Goal: Find specific page/section

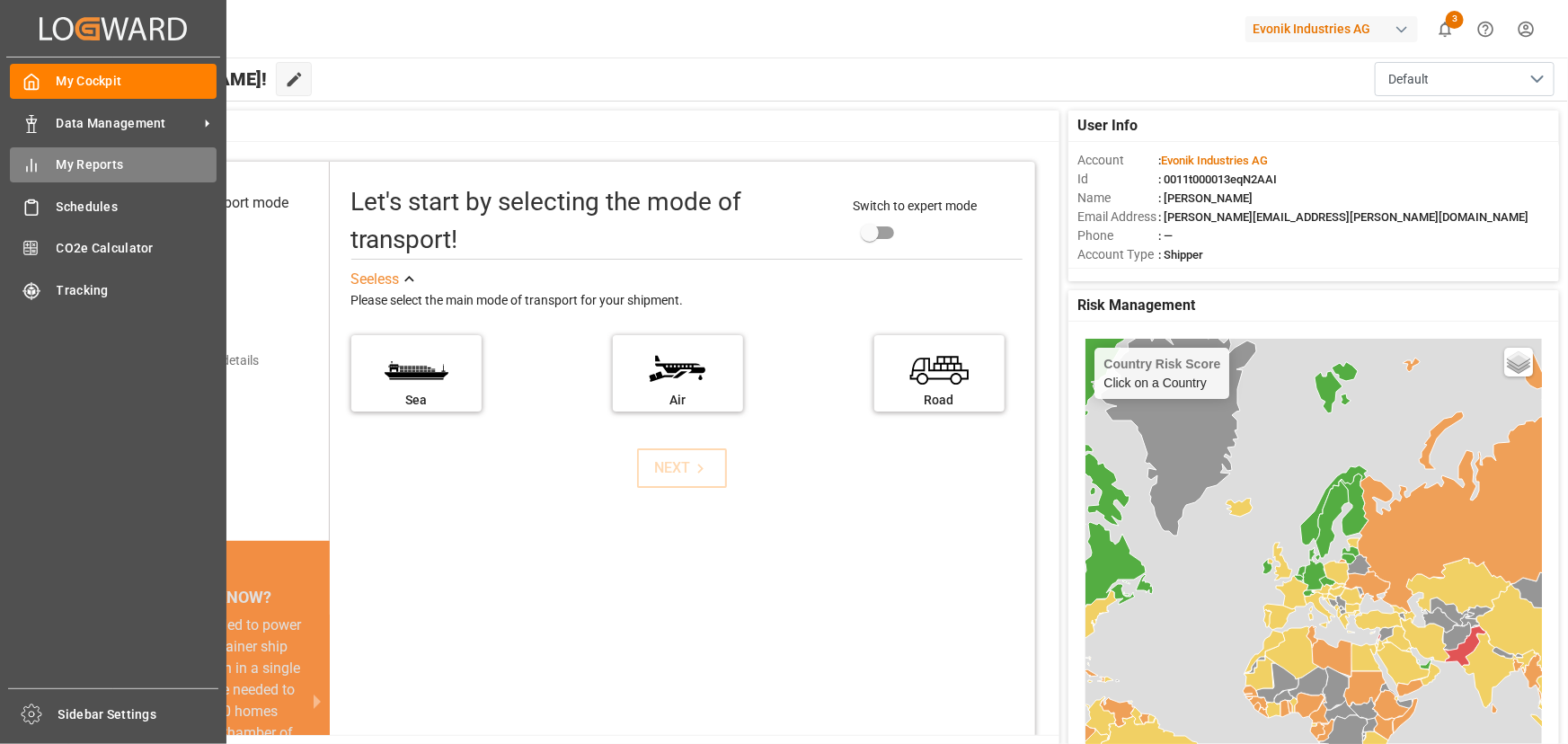
click at [67, 164] on span "My Reports" at bounding box center [137, 164] width 161 height 19
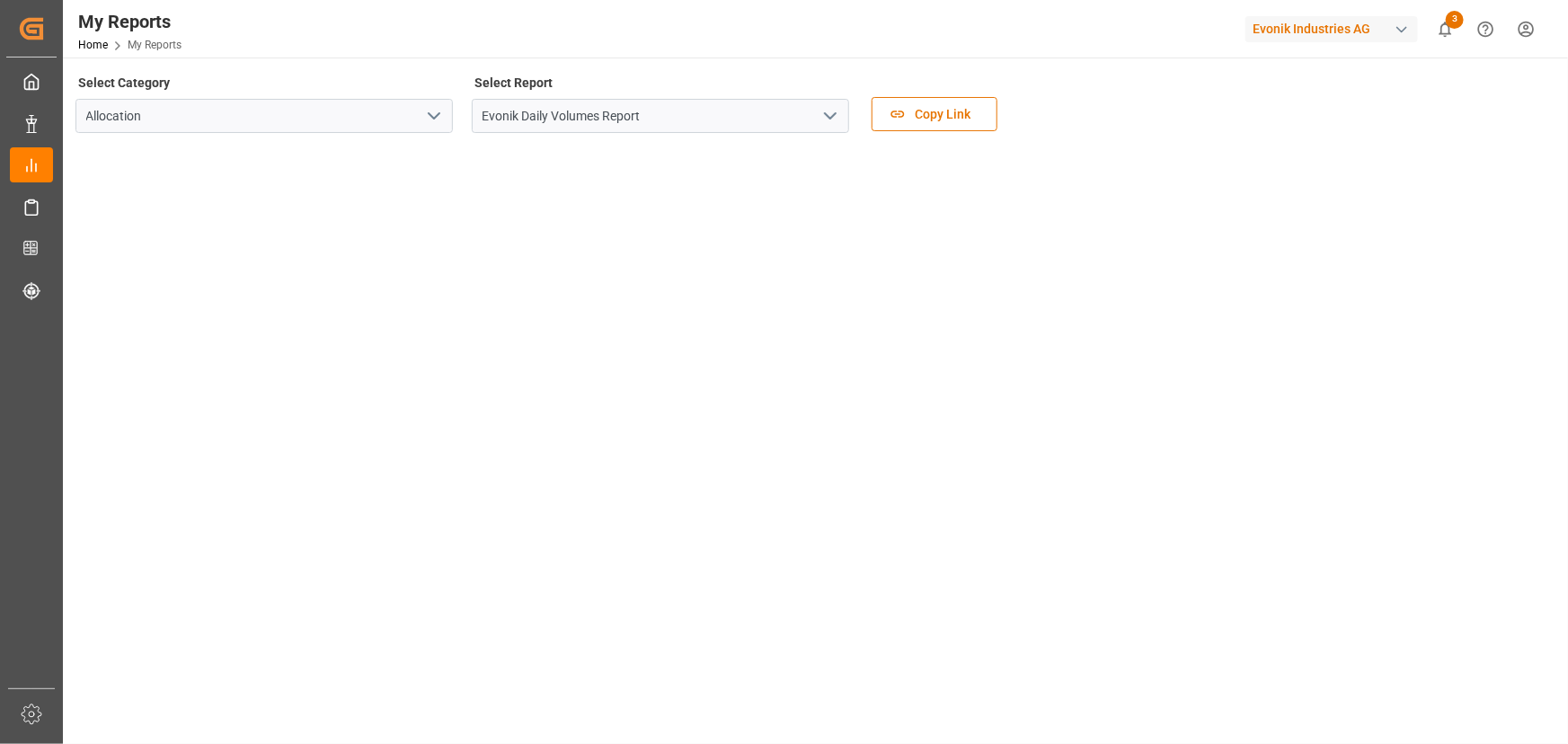
click at [830, 110] on icon "open menu" at bounding box center [830, 116] width 21 height 21
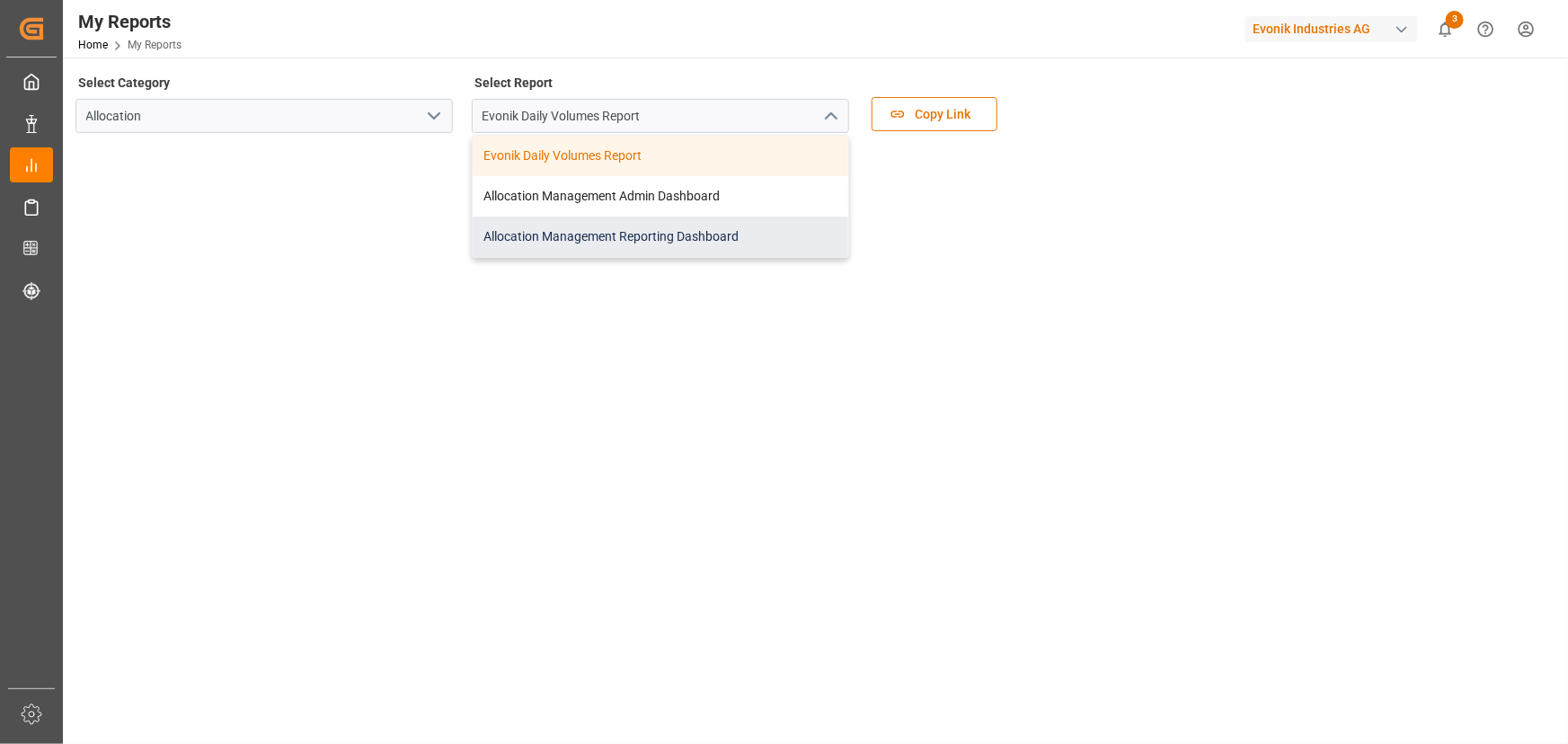
click at [643, 225] on div "Allocation Management Reporting Dashboard" at bounding box center [660, 236] width 375 height 40
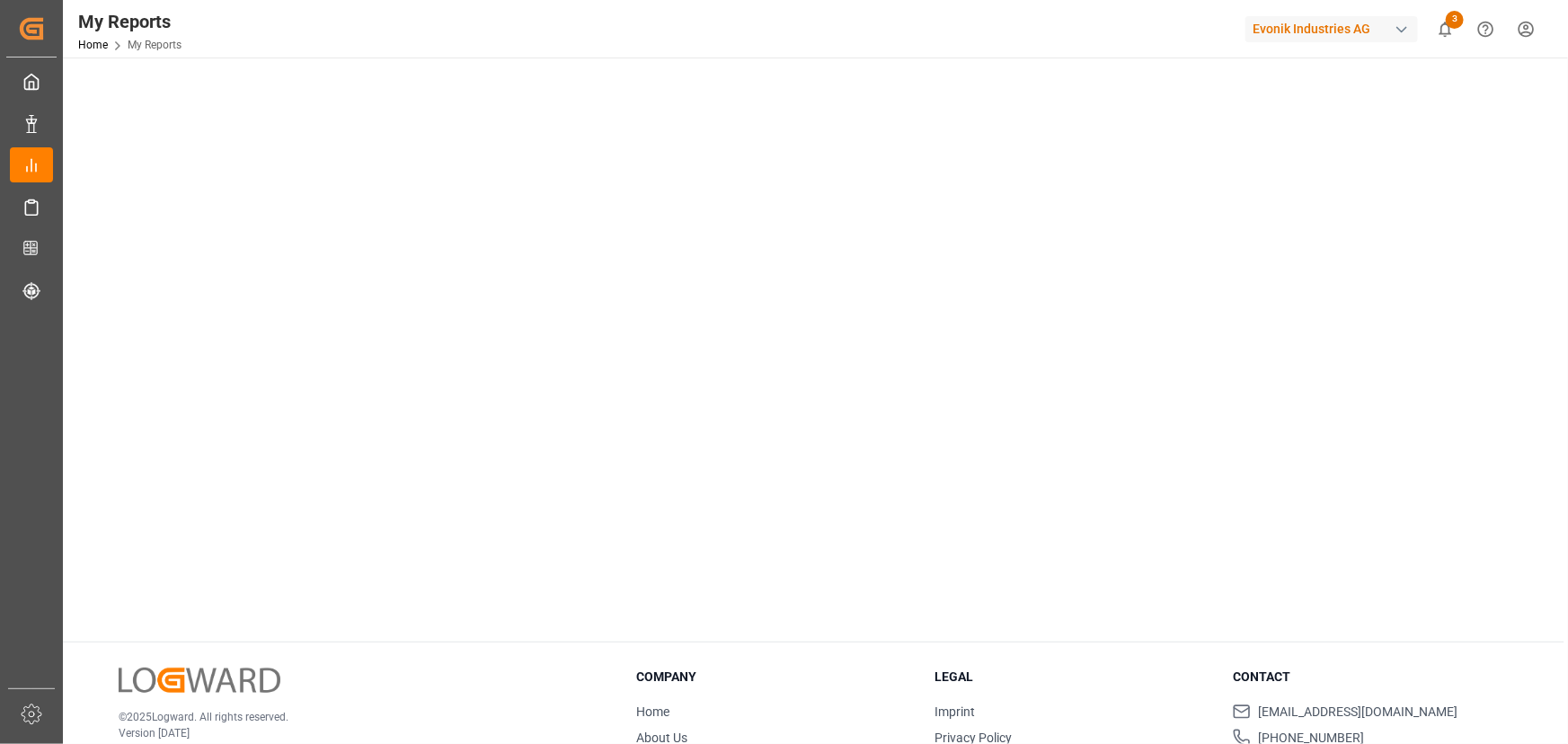
scroll to position [244, 0]
